Goal: Information Seeking & Learning: Check status

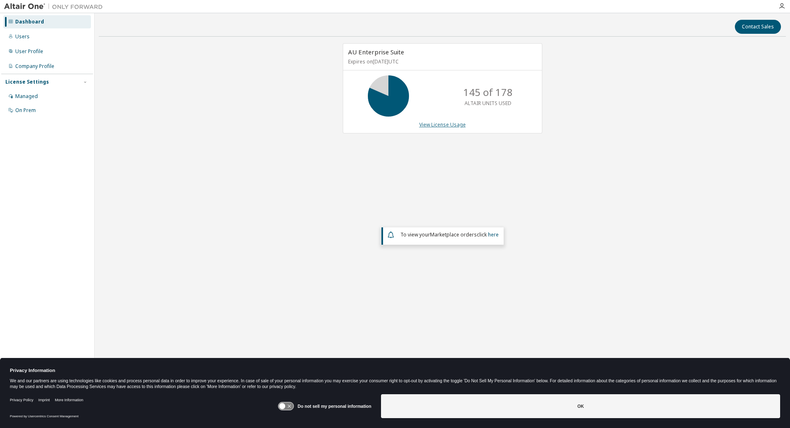
click at [449, 126] on link "View License Usage" at bounding box center [442, 124] width 47 height 7
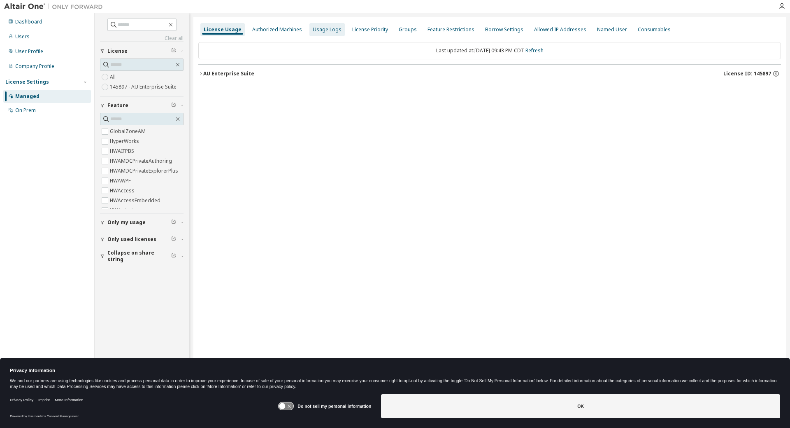
click at [314, 35] on div "Usage Logs" at bounding box center [326, 29] width 35 height 13
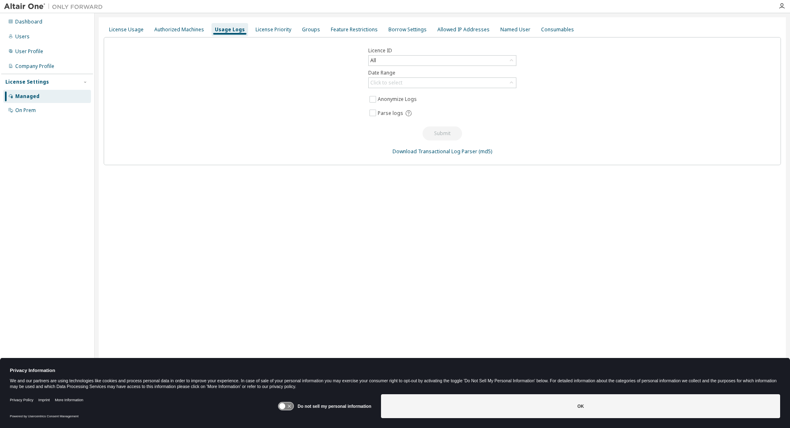
click at [226, 28] on div "Usage Logs" at bounding box center [230, 29] width 30 height 7
click at [180, 21] on div "License Usage Authorized Machines Usage Logs License Priority Groups Feature Re…" at bounding box center [442, 208] width 687 height 382
click at [120, 26] on div "License Usage" at bounding box center [126, 29] width 35 height 7
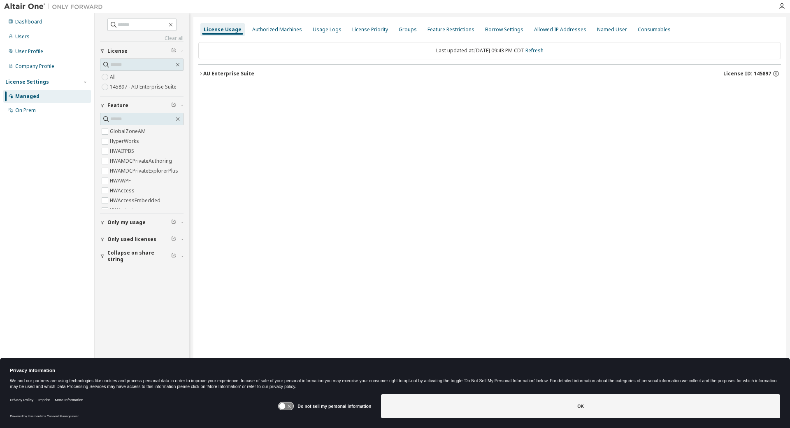
click at [238, 75] on div "AU Enterprise Suite" at bounding box center [228, 73] width 51 height 7
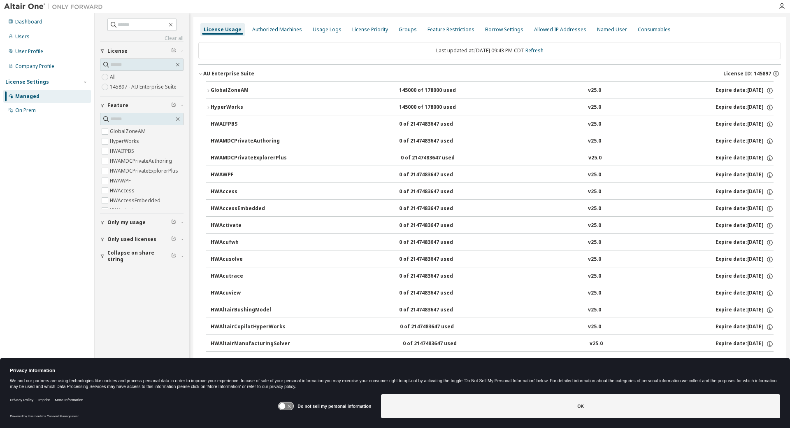
click at [204, 78] on button "AU Enterprise Suite License ID: 145897" at bounding box center [489, 74] width 583 height 18
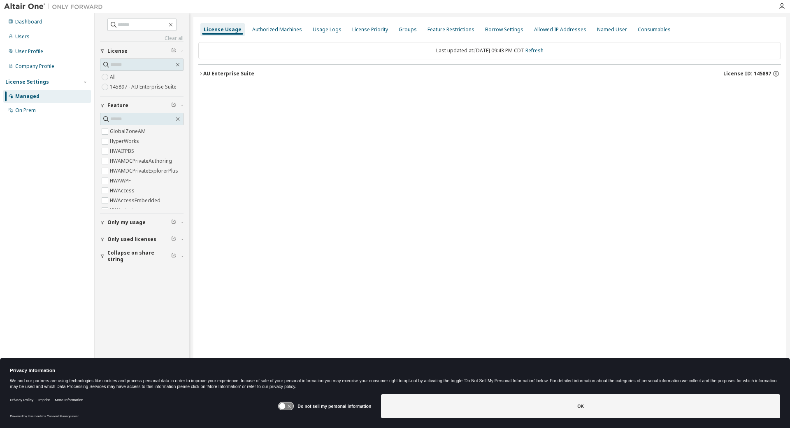
click at [206, 69] on button "AU Enterprise Suite License ID: 145897" at bounding box center [489, 74] width 583 height 18
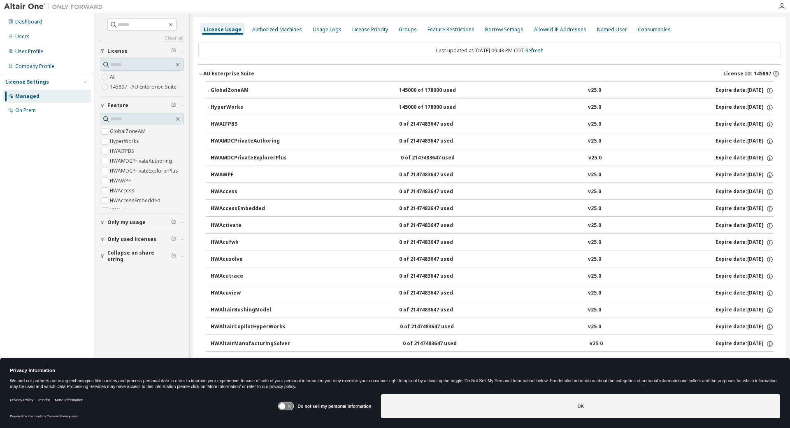
click at [223, 105] on div "HyperWorks" at bounding box center [248, 107] width 74 height 7
